Goal: Information Seeking & Learning: Find specific fact

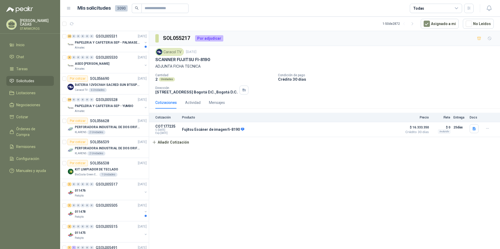
click at [354, 173] on div "SOL055217 Por adjudicar Caracol TV 8 sept, 2025 SCANNER FUJITSU FI-8190 ADJUNTA…" at bounding box center [324, 141] width 351 height 220
click at [118, 47] on div "Almatec" at bounding box center [109, 48] width 68 height 4
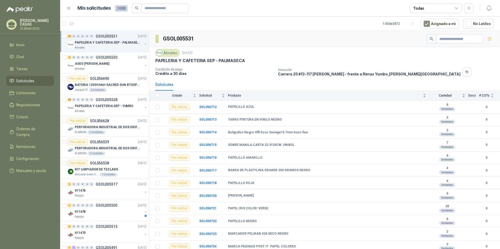
click at [310, 26] on article "1 - 50 de 2872 Asignado a mi No Leídos" at bounding box center [280, 24] width 440 height 14
click at [276, 23] on article "1 - 50 de 2872 Asignado a mi No Leídos" at bounding box center [280, 24] width 440 height 14
click at [282, 28] on article "1 - 50 de 2872 Asignado a mi No Leídos" at bounding box center [280, 24] width 440 height 14
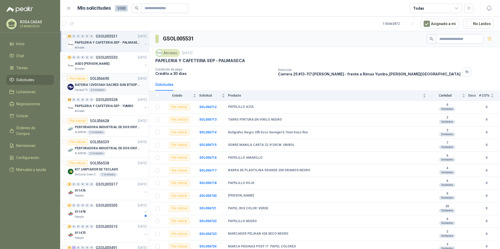
click at [111, 89] on div "Caracol TV 6 Unidades" at bounding box center [111, 90] width 72 height 4
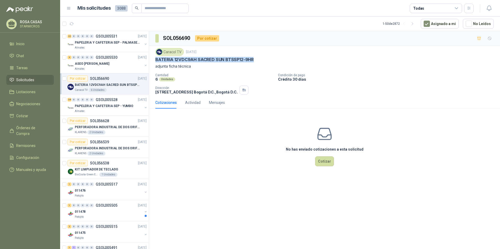
drag, startPoint x: 154, startPoint y: 58, endPoint x: 255, endPoint y: 62, distance: 100.4
click at [255, 62] on div "Caracol TV [DATE] BATERIA 12VDC9AH SACRED SUN BTSSP12-9HR adjunta ficha técnica…" at bounding box center [324, 71] width 351 height 51
copy p "BATERIA 12VDC9AH SACRED SUN BTSSP12-9HR"
click at [195, 105] on div "Actividad" at bounding box center [192, 103] width 15 height 6
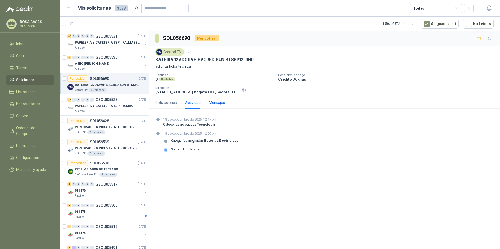
click at [213, 103] on div "Mensajes" at bounding box center [217, 103] width 16 height 6
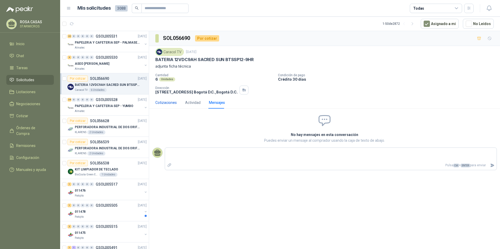
click at [169, 105] on div "Cotizaciones" at bounding box center [165, 103] width 21 height 6
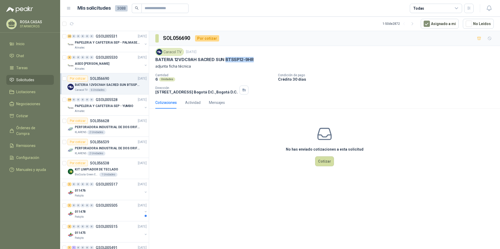
drag, startPoint x: 225, startPoint y: 58, endPoint x: 254, endPoint y: 58, distance: 29.3
click at [254, 58] on div "BATERIA 12VDC9AH SACRED SUN BTSSP12-9HR" at bounding box center [324, 59] width 338 height 5
copy p "BTSSP12-9HR"
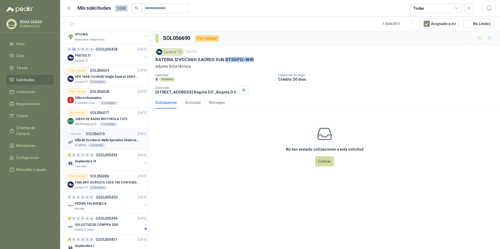
scroll to position [846, 0]
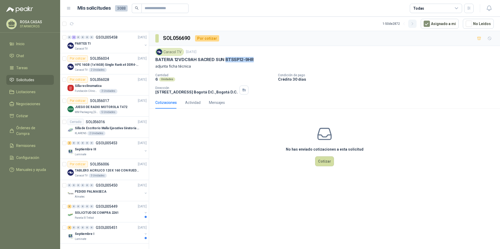
click at [416, 23] on button "button" at bounding box center [412, 24] width 8 height 8
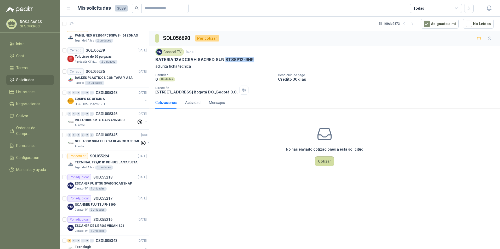
scroll to position [850, 0]
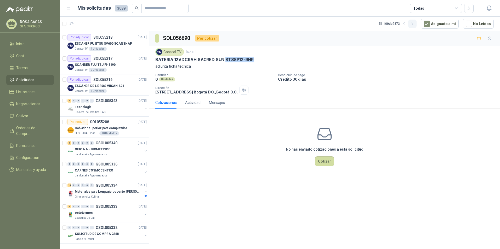
click at [414, 24] on icon "button" at bounding box center [412, 24] width 4 height 4
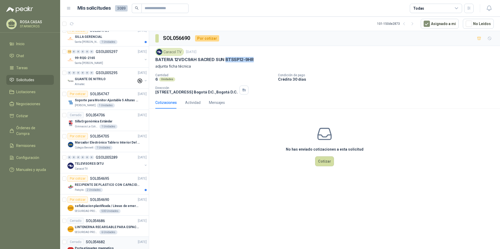
scroll to position [719, 0]
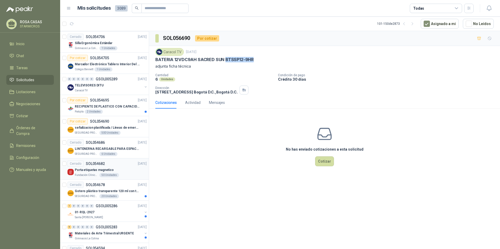
click at [123, 167] on div "Cerrado SOL054682 02/09/25" at bounding box center [106, 164] width 79 height 6
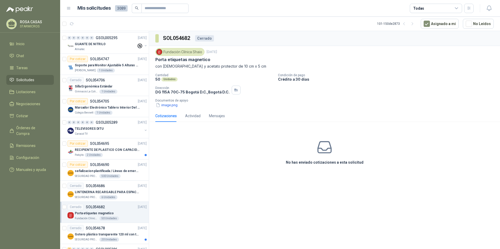
scroll to position [667, 0]
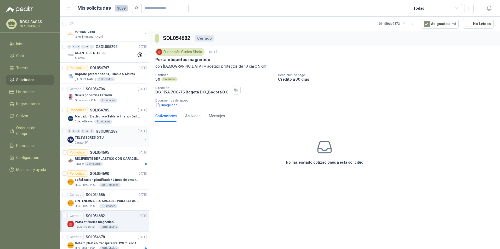
click at [119, 146] on div "0 0 0 0 0 0 GSOL005289 03/09/25 TELEVISORES DITU Caracol TV" at bounding box center [104, 136] width 89 height 21
click at [116, 139] on div "TELEVISORES DITU" at bounding box center [109, 138] width 68 height 6
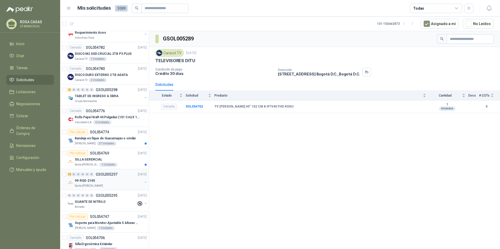
scroll to position [510, 0]
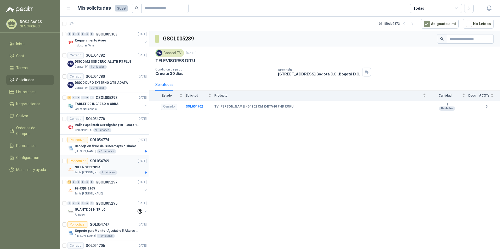
click at [123, 171] on div "Santa Anita Napoles 1 Unidades" at bounding box center [111, 173] width 72 height 4
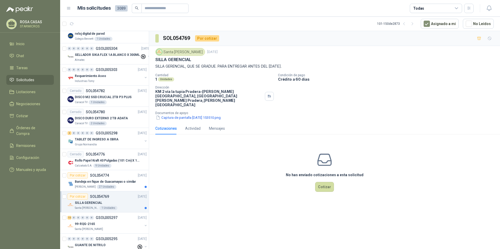
scroll to position [458, 0]
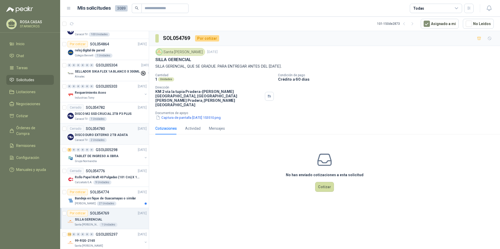
click at [120, 135] on p "DISCO DURO EXTERNO 2 TB ADATA" at bounding box center [101, 135] width 53 height 5
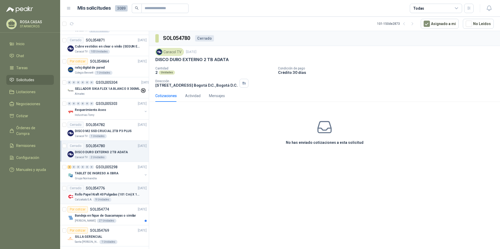
scroll to position [432, 0]
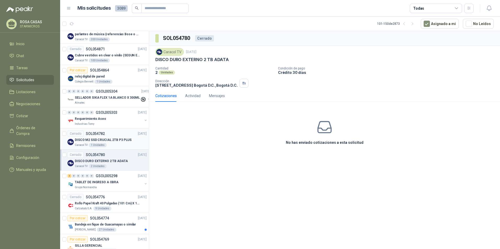
click at [117, 147] on div "Caracol TV 1 Unidades" at bounding box center [111, 145] width 72 height 4
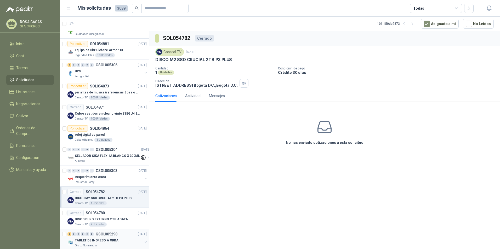
scroll to position [353, 0]
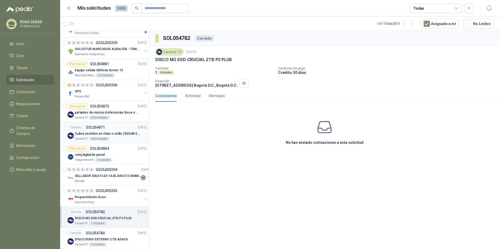
click at [119, 136] on p "Cubre vestidos en clear o vinilo (SEGUN ESPECIFICACIONES DEL ADJUNTO)" at bounding box center [107, 133] width 65 height 5
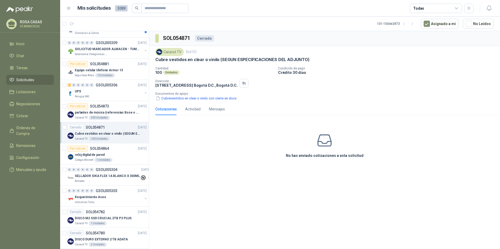
scroll to position [327, 0]
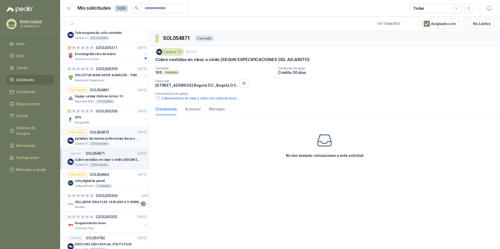
click at [119, 137] on p "parlantes de música (referencias Bose o Alexa) CON MARCACION 1 LOGO (Mas datos …" at bounding box center [107, 138] width 65 height 5
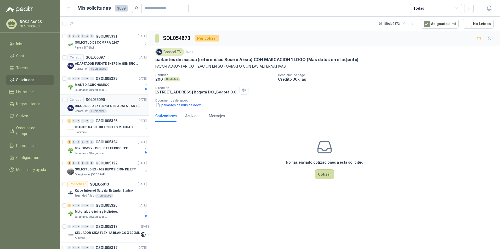
click at [127, 107] on p "DISCO DURO EXTERNO 5 TB ADATA - ANTIGOLPES" at bounding box center [107, 106] width 65 height 5
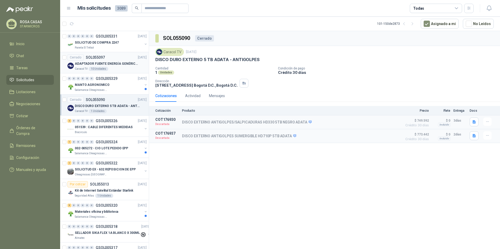
click at [115, 59] on div "Cerrado SOL055097 08/09/25" at bounding box center [106, 57] width 79 height 6
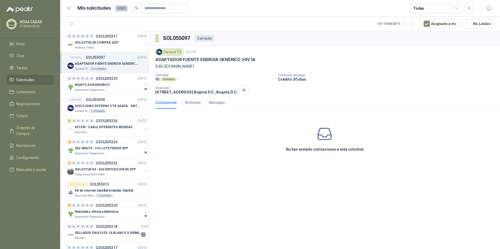
click at [204, 67] on p "https://acortar.link/SlSoTW" at bounding box center [324, 67] width 338 height 6
drag, startPoint x: 154, startPoint y: 59, endPoint x: 254, endPoint y: 60, distance: 99.6
click at [254, 60] on div "Caracol TV 8 sept, 2025 ADAPTADOR FUENTE ENERGÍA GENÉRICO 24V 1A https://acorta…" at bounding box center [324, 71] width 351 height 51
copy p "ADAPTADOR FUENTE ENERGÍA GENÉRICO 24V 1A"
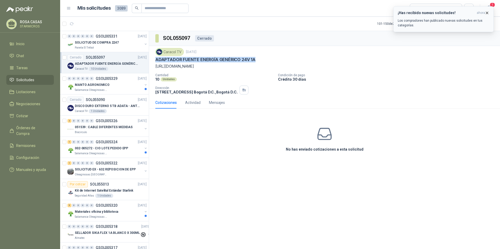
click at [428, 15] on div "¡Has recibido nuevas solicitudes! ahora Los compradores han publicado nuevas so…" at bounding box center [443, 19] width 91 height 17
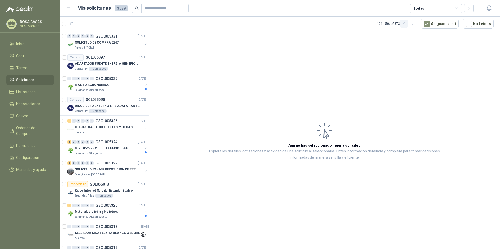
click at [404, 25] on icon "button" at bounding box center [403, 23] width 1 height 3
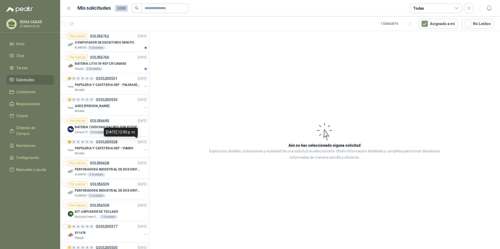
click at [129, 135] on div "[DATE] 12:00 p. m." at bounding box center [121, 132] width 34 height 9
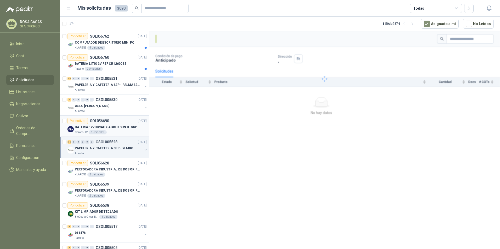
click at [69, 125] on div "BATERIA 12VDC9AH SACRED SUN BTSSP12-9HR Caracol TV 6 Unidades" at bounding box center [106, 129] width 79 height 10
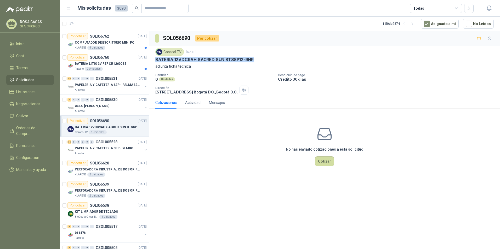
drag, startPoint x: 155, startPoint y: 61, endPoint x: 252, endPoint y: 57, distance: 97.0
click at [252, 57] on div "Caracol TV 18 sept, 2025 BATERIA 12VDC9AH SACRED SUN BTSSP12-9HR adjunta ficha …" at bounding box center [324, 71] width 351 height 51
copy p "BATERIA 12VDC9AH SACRED SUN BTSSP12-9HR"
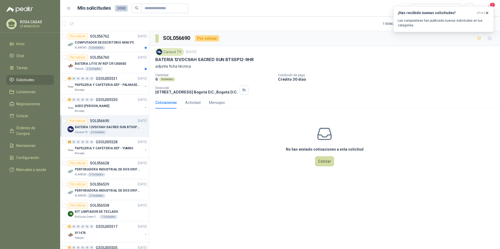
click at [355, 248] on div "SOL056690 Por cotizar Caracol TV 18 sept, 2025 BATERIA 12VDC9AH SACRED SUN BTSS…" at bounding box center [324, 141] width 351 height 220
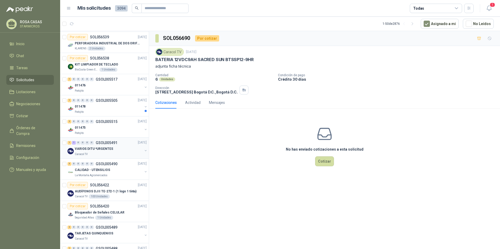
scroll to position [157, 0]
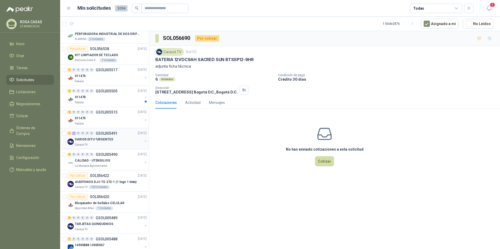
click at [107, 146] on div "Caracol TV" at bounding box center [109, 145] width 68 height 4
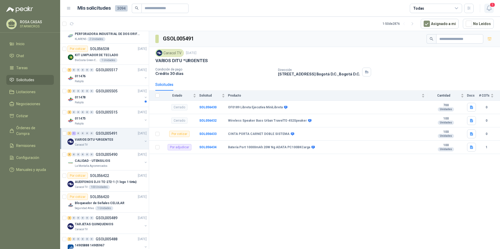
click at [491, 13] on button "1" at bounding box center [488, 8] width 9 height 9
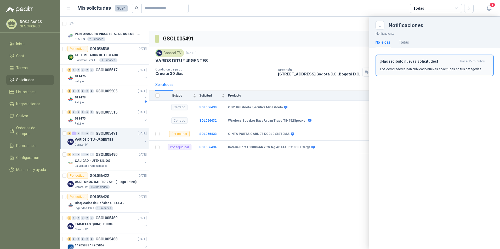
click at [411, 68] on p "Los compradores han publicado nuevas solicitudes en tus categorías." at bounding box center [431, 69] width 102 height 5
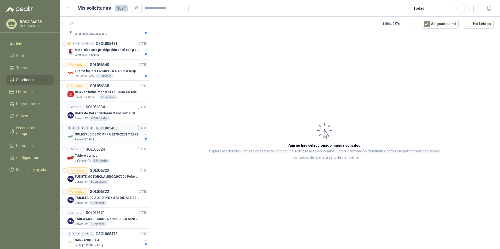
scroll to position [444, 0]
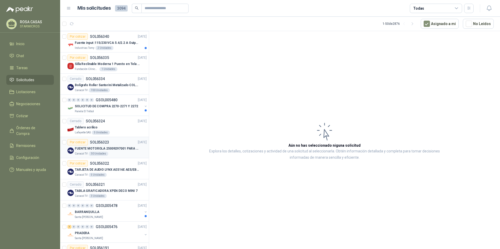
click at [118, 152] on div "Caracol TV 30 Unidades" at bounding box center [111, 154] width 72 height 4
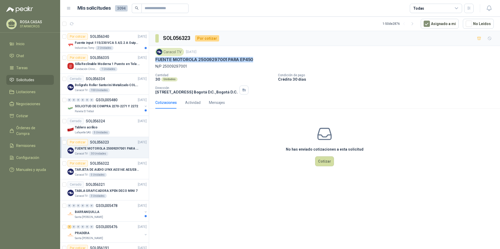
drag, startPoint x: 155, startPoint y: 59, endPoint x: 257, endPoint y: 57, distance: 102.0
click at [257, 57] on div "Caracol TV [DATE] FUENTE MOTOROLA 25009297001 PARA EP450 N/P 25009297001" at bounding box center [324, 58] width 338 height 21
copy p "FUENTE MOTOROLA 25009297001 PARA EP450"
drag, startPoint x: 186, startPoint y: 65, endPoint x: 163, endPoint y: 68, distance: 23.1
click at [163, 68] on p "N/P 25009297001" at bounding box center [324, 67] width 338 height 6
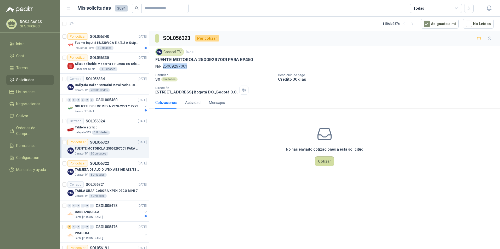
copy p "25009297001"
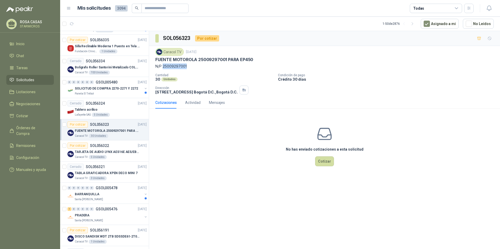
scroll to position [470, 0]
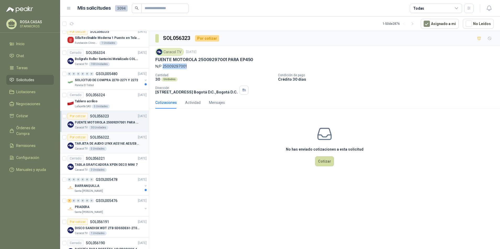
click at [112, 149] on div "Caracol TV 5 Unidades" at bounding box center [111, 149] width 72 height 4
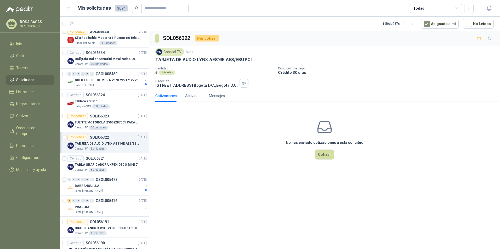
drag, startPoint x: 154, startPoint y: 60, endPoint x: 243, endPoint y: 56, distance: 89.0
click at [243, 56] on div "Caracol TV [DATE] TARJETA DE AUDIO LYNX AES16E AES/EBU PCI Cantidad 5 Unidades …" at bounding box center [324, 68] width 351 height 44
drag, startPoint x: 211, startPoint y: 59, endPoint x: 272, endPoint y: 62, distance: 61.5
click at [272, 62] on div "TARJETA DE AUDIO LYNX AES16E AES/EBU PCI" at bounding box center [324, 59] width 338 height 5
copy p "AES16E AES/[PERSON_NAME]"
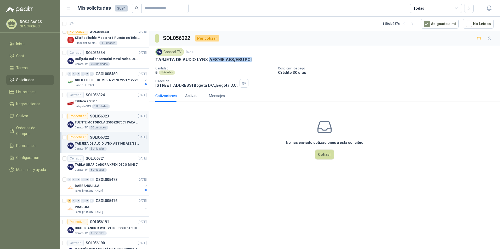
click at [108, 121] on p "FUENTE MOTOROLA 25009297001 PARA EP450" at bounding box center [107, 122] width 65 height 5
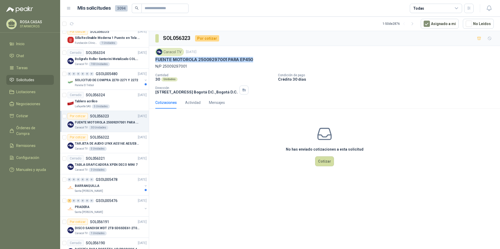
drag, startPoint x: 154, startPoint y: 58, endPoint x: 251, endPoint y: 59, distance: 97.5
click at [251, 59] on div "Caracol TV 16 sept, 2025 FUENTE MOTOROLA 25009297001 PARA EP450 N/P 25009297001…" at bounding box center [324, 71] width 351 height 51
copy p "FUENTE MOTOROLA 25009297001 PARA EP450"
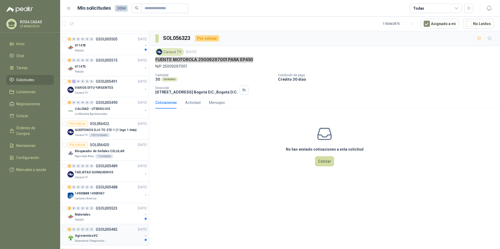
scroll to position [78, 0]
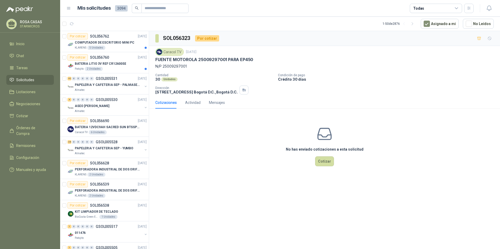
click at [172, 58] on p "FUENTE MOTOROLA 25009297001 PARA EP450" at bounding box center [204, 59] width 98 height 5
copy p "FUENTE MOTOROLA 25009297001 PARA EP450"
